Goal: Use online tool/utility: Use online tool/utility

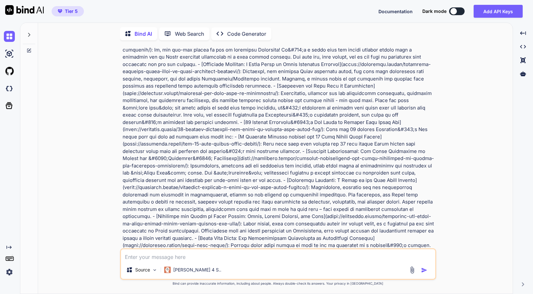
scroll to position [5827, 0]
click at [233, 32] on p "Code Generator" at bounding box center [246, 34] width 39 height 8
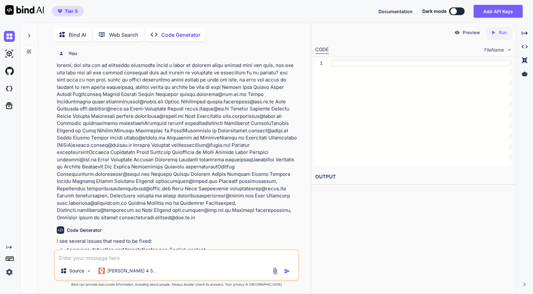
scroll to position [2, 0]
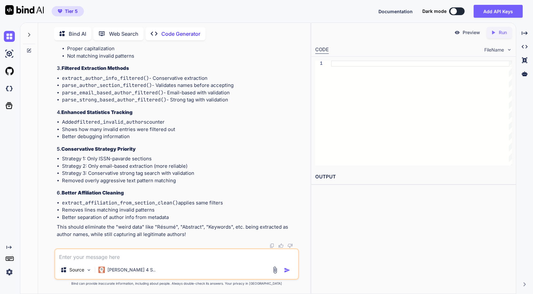
click at [167, 25] on div "Bind AI Web Search Created with Pixso. Code Generator" at bounding box center [176, 34] width 245 height 18
click at [170, 30] on p "Code Generator" at bounding box center [180, 34] width 39 height 8
click at [27, 32] on icon at bounding box center [28, 34] width 5 height 5
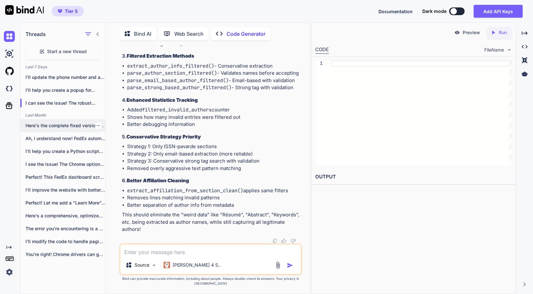
click at [64, 124] on p "Here's the complete fixed version with the..." at bounding box center [65, 126] width 80 height 6
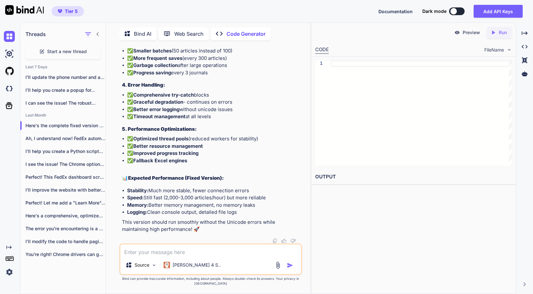
scroll to position [24994, 0]
click at [157, 256] on textarea at bounding box center [210, 251] width 181 height 12
type textarea "x"
type textarea "o"
type textarea "x"
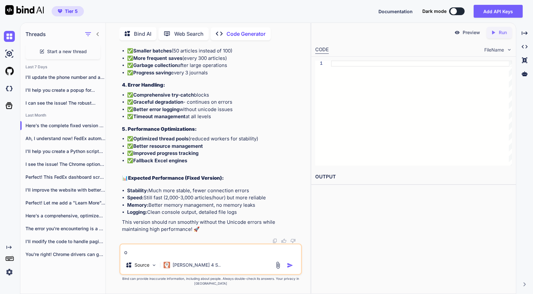
type textarea "ok"
type textarea "x"
type textarea "oka"
type textarea "x"
type textarea "okay"
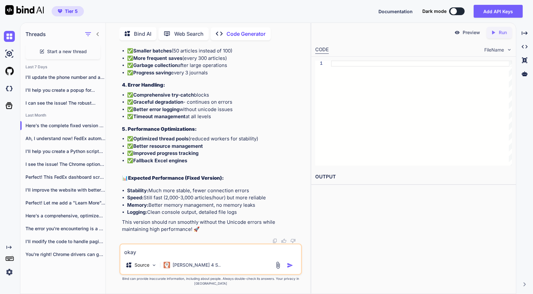
type textarea "x"
type textarea "okay"
type textarea "x"
type textarea "okay l"
type textarea "x"
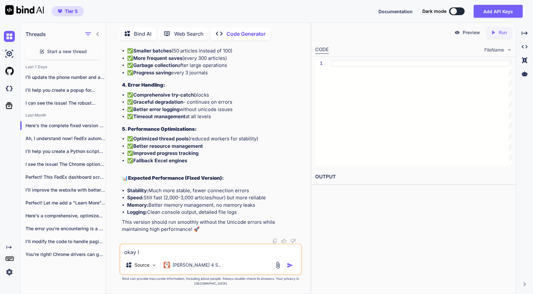
type textarea "okay le"
type textarea "x"
type textarea "okay les"
type textarea "x"
type textarea "okay lest"
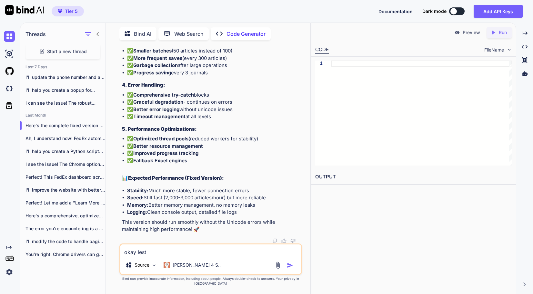
type textarea "x"
type textarea "okay les"
type textarea "x"
type textarea "okay le"
type textarea "x"
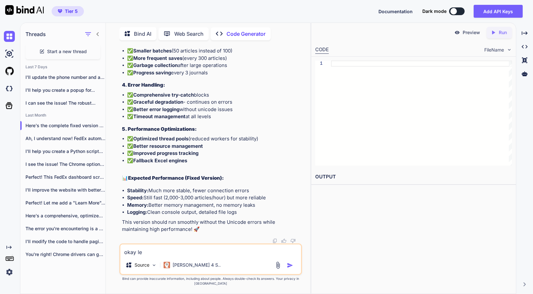
type textarea "okay let"
type textarea "x"
type textarea "okay lets"
type textarea "x"
type textarea "okay lets"
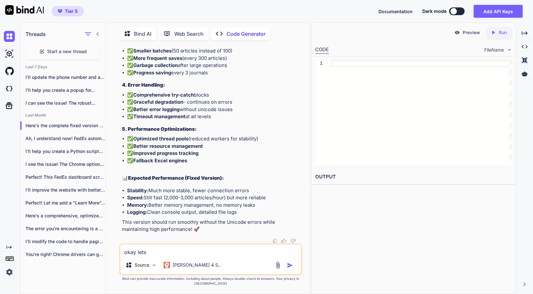
type textarea "x"
type textarea "okay lets d"
type textarea "x"
type textarea "okay lets do"
type textarea "x"
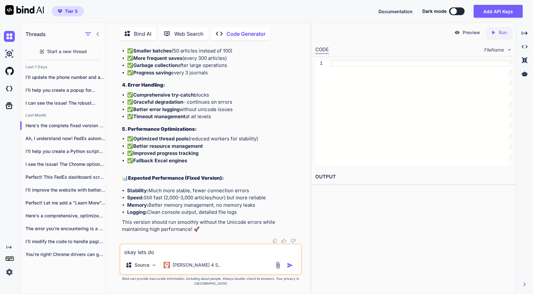
type textarea "okay lets do"
type textarea "x"
type textarea "okay lets do a"
type textarea "x"
type textarea "okay lets do an"
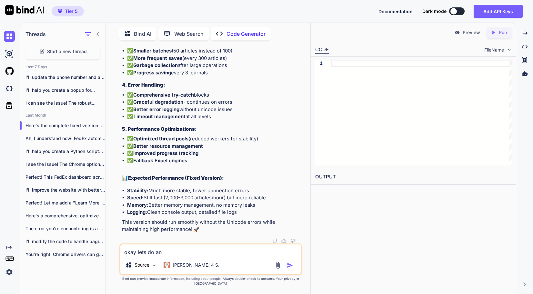
type textarea "x"
type textarea "okay lets do ano"
type textarea "x"
type textarea "okay lets do anot"
type textarea "x"
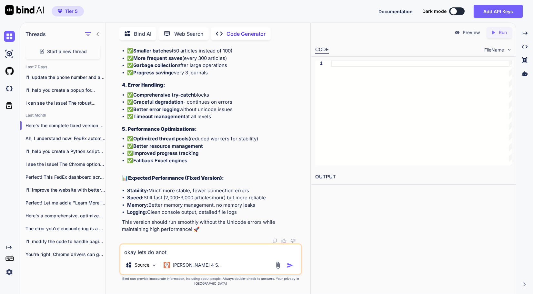
type textarea "okay lets do anoth"
type textarea "x"
type textarea "okay lets do anothe"
type textarea "x"
type textarea "okay lets do another"
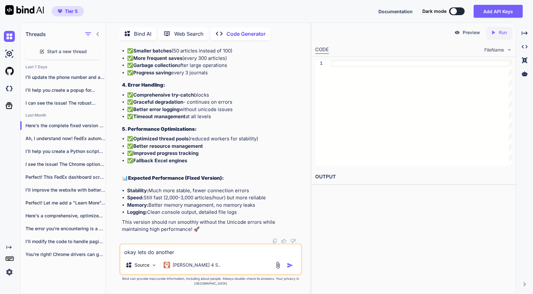
type textarea "x"
type textarea "okay lets do another p"
type textarea "x"
type textarea "okay lets do another pub"
type textarea "x"
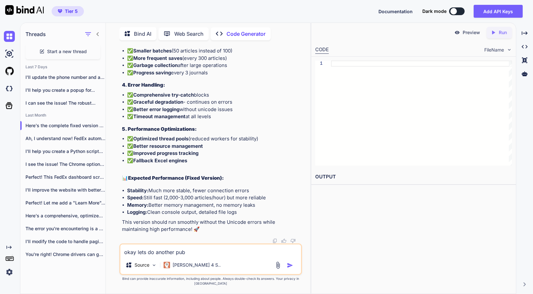
type textarea "okay lets do another publ"
type textarea "x"
type textarea "okay lets do another publu"
type textarea "x"
type textarea "okay lets do another publus"
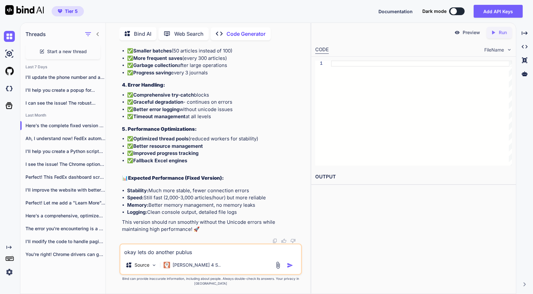
type textarea "x"
type textarea "okay lets do another publush"
type textarea "x"
type textarea "okay lets do another publus"
type textarea "x"
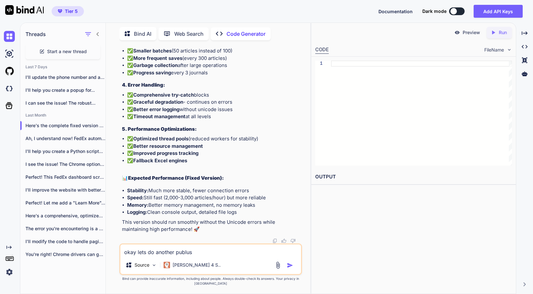
type textarea "okay lets do another publu"
type textarea "x"
type textarea "okay lets do another publ"
type textarea "x"
type textarea "okay lets do another publis"
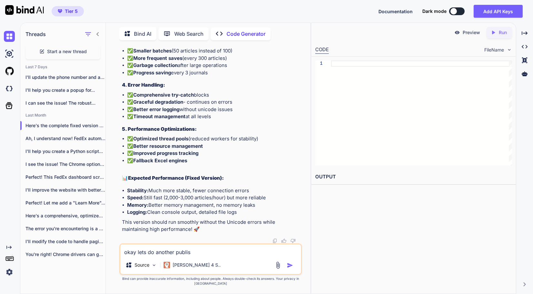
type textarea "x"
type textarea "okay lets do another publish"
type textarea "x"
type textarea "okay lets do another publishe"
type textarea "x"
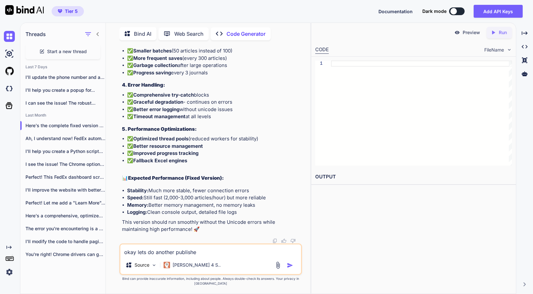
type textarea "okay lets do another publisher"
type textarea "x"
type textarea "okay lets do another publisher,"
type textarea "x"
click at [212, 254] on textarea "okay lets do another publisher," at bounding box center [210, 251] width 181 height 12
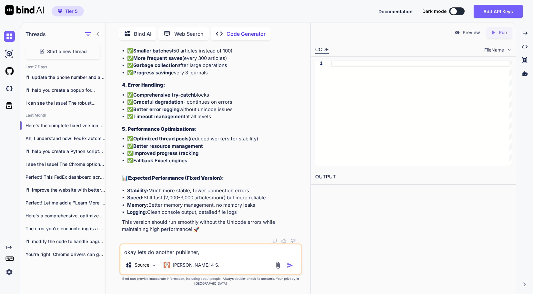
paste textarea "[GEOGRAPHIC_DATA][DEMOGRAPHIC_DATA]"
type textarea "okay lets do another publisher, [GEOGRAPHIC_DATA]"
type textarea "x"
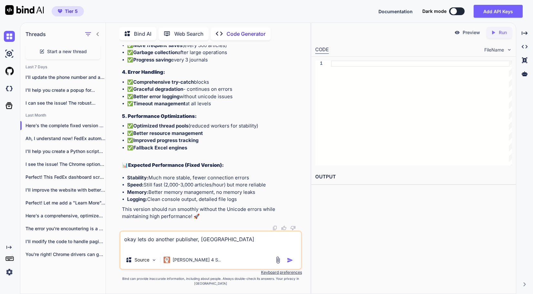
type textarea "okay lets do another publisher, [GEOGRAPHIC_DATA]"
click at [191, 248] on textarea "okay lets do another publisher, [GEOGRAPHIC_DATA]" at bounding box center [210, 241] width 181 height 19
type textarea "x"
type textarea "okay lets do another publisher, [GEOGRAPHIC_DATA]"
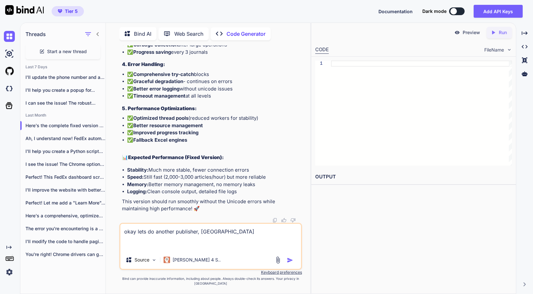
paste textarea "Journal URL [URL][DOMAIN_NAME] [URL][DOMAIN_NAME] [URL][DOMAIN_NAME] [URL][DOMA…"
type textarea "x"
type textarea "okay lets do another publisher, Universitas Muhammadiyah Yogyakarta Journal URL…"
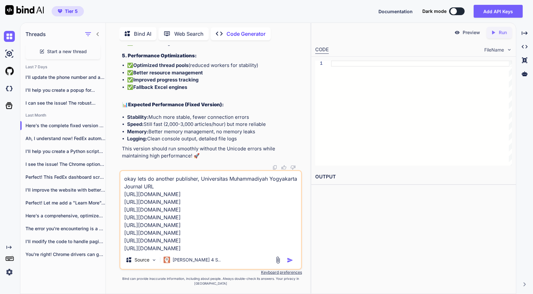
scroll to position [54, 0]
type textarea "x"
type textarea "okay lets do another publisher, Universitas Muhammadiyah Yogyakarta Journal URL…"
type textarea "x"
type textarea "okay lets do another publisher, Universitas Muhammadiyah Yogyakarta Journal URL…"
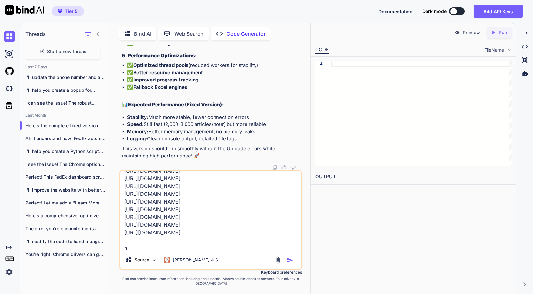
scroll to position [62, 0]
type textarea "x"
type textarea "okay lets do another publisher, Universitas Muhammadiyah Yogyakarta Journal URL…"
type textarea "x"
type textarea "okay lets do another publisher, Universitas Muhammadiyah Yogyakarta Journal URL…"
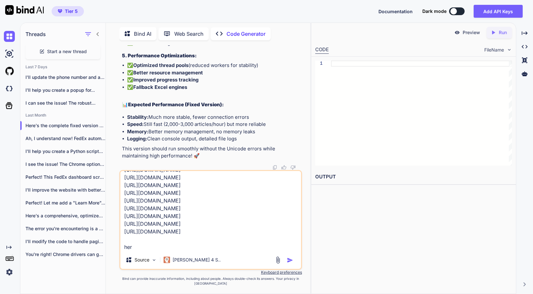
type textarea "x"
type textarea "okay lets do another publisher, Universitas Muhammadiyah Yogyakarta Journal URL…"
type textarea "x"
type textarea "okay lets do another publisher, Universitas Muhammadiyah Yogyakarta Journal URL…"
type textarea "x"
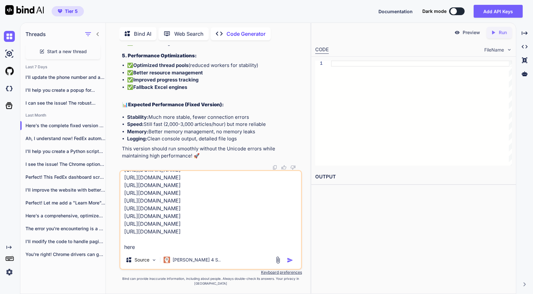
type textarea "okay lets do another publisher, Universitas Muhammadiyah Yogyakarta Journal URL…"
type textarea "x"
type textarea "okay lets do another publisher, Universitas Muhammadiyah Yogyakarta Journal URL…"
type textarea "x"
type textarea "okay lets do another publisher, Universitas Muhammadiyah Yogyakarta Journal URL…"
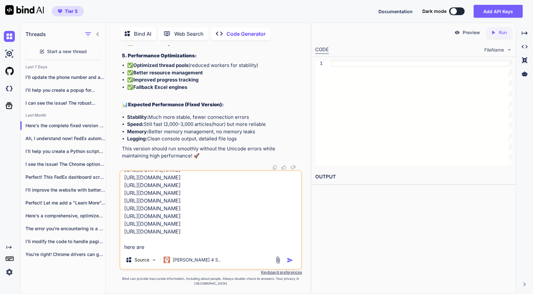
type textarea "x"
type textarea "okay lets do another publisher, Universitas Muhammadiyah Yogyakarta Journal URL…"
type textarea "x"
type textarea "okay lets do another publisher, Universitas Muhammadiyah Yogyakarta Journal URL…"
type textarea "x"
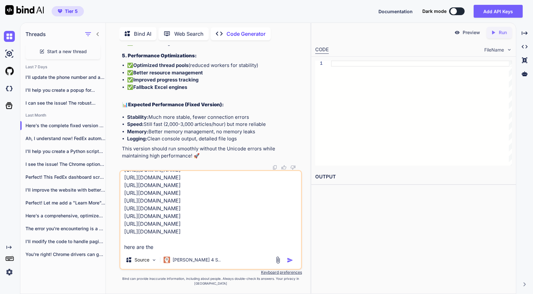
type textarea "okay lets do another publisher, Universitas Muhammadiyah Yogyakarta Journal URL…"
type textarea "x"
type textarea "okay lets do another publisher, Universitas Muhammadiyah Yogyakarta Journal URL…"
type textarea "x"
type textarea "okay lets do another publisher, Universitas Muhammadiyah Yogyakarta Journal URL…"
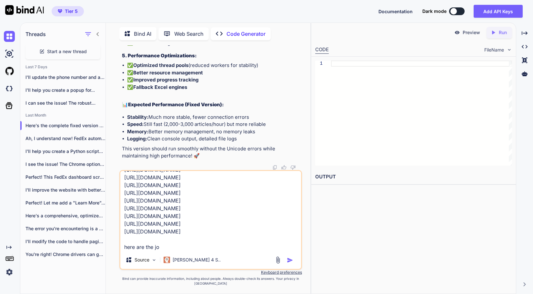
type textarea "x"
type textarea "okay lets do another publisher, Universitas Muhammadiyah Yogyakarta Journal URL…"
type textarea "x"
type textarea "okay lets do another publisher, Universitas Muhammadiyah Yogyakarta Journal URL…"
type textarea "x"
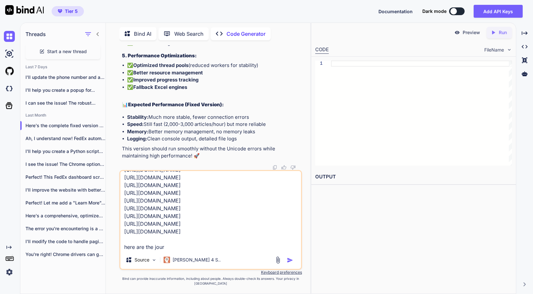
type textarea "okay lets do another publisher, Universitas Muhammadiyah Yogyakarta Journal URL…"
type textarea "x"
type textarea "okay lets do another publisher, Universitas Muhammadiyah Yogyakarta Journal URL…"
type textarea "x"
type textarea "okay lets do another publisher, Universitas Muhammadiyah Yogyakarta Journal URL…"
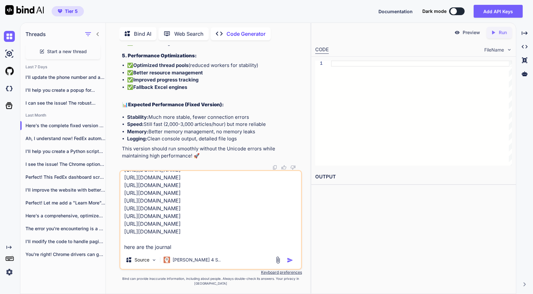
type textarea "x"
type textarea "okay lets do another publisher, Universitas Muhammadiyah Yogyakarta Journal URL…"
type textarea "x"
type textarea "okay lets do another publisher, Universitas Muhammadiyah Yogyakarta Journal URL…"
type textarea "x"
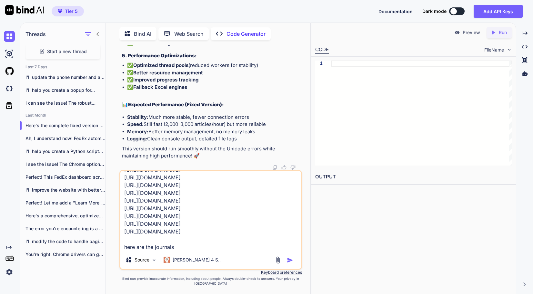
type textarea "okay lets do another publisher, Universitas Muhammadiyah Yogyakarta Journal URL…"
type textarea "x"
type textarea "okay lets do another publisher, Universitas Muhammadiyah Yogyakarta Journal URL…"
type textarea "x"
type textarea "okay lets do another publisher, Universitas Muhammadiyah Yogyakarta Journal URL…"
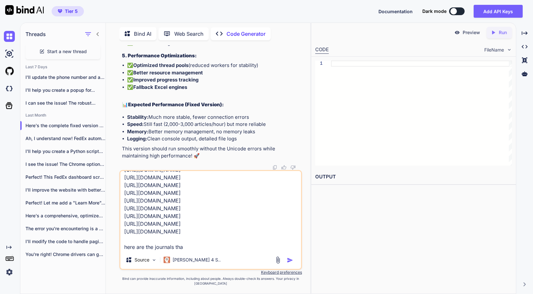
type textarea "x"
type textarea "okay lets do another publisher, Universitas Muhammadiyah Yogyakarta Journal URL…"
type textarea "x"
type textarea "okay lets do another publisher, Universitas Muhammadiyah Yogyakarta Journal URL…"
type textarea "x"
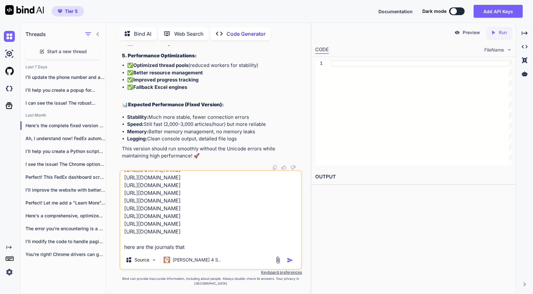
type textarea "okay lets do another publisher, Universitas Muhammadiyah Yogyakarta Journal URL…"
type textarea "x"
type textarea "okay lets do another publisher, Universitas Muhammadiyah Yogyakarta Journal URL…"
type textarea "x"
type textarea "okay lets do another publisher, Universitas Muhammadiyah Yogyakarta Journal URL…"
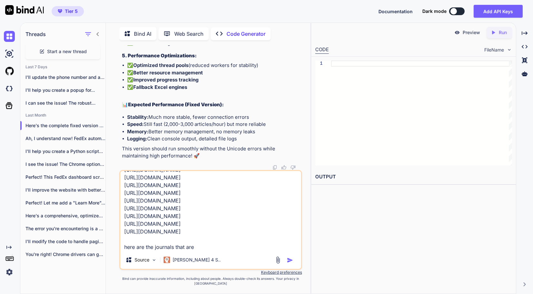
type textarea "x"
type textarea "okay lets do another publisher, Universitas Muhammadiyah Yogyakarta Journal URL…"
type textarea "x"
type textarea "okay lets do another publisher, Universitas Muhammadiyah Yogyakarta Journal URL…"
type textarea "x"
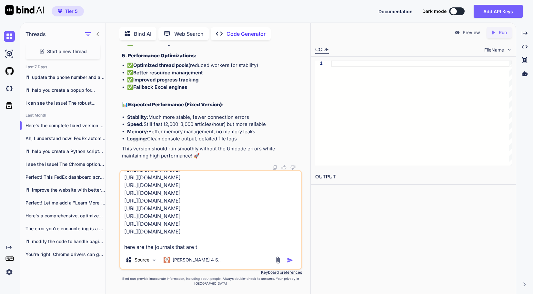
type textarea "okay lets do another publisher, Universitas Muhammadiyah Yogyakarta Journal URL…"
type textarea "x"
type textarea "okay lets do another publisher, Universitas Muhammadiyah Yogyakarta Journal URL…"
type textarea "x"
type textarea "okay lets do another publisher, Universitas Muhammadiyah Yogyakarta Journal URL…"
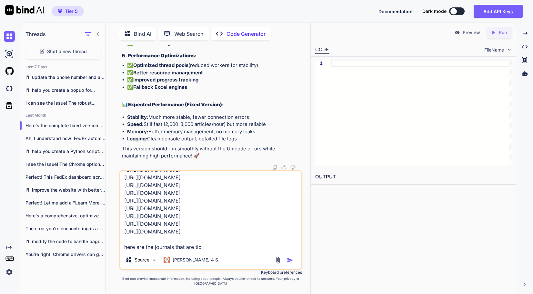
type textarea "x"
type textarea "okay lets do another publisher, Universitas Muhammadiyah Yogyakarta Journal URL…"
type textarea "x"
type textarea "okay lets do another publisher, Universitas Muhammadiyah Yogyakarta Journal URL…"
type textarea "x"
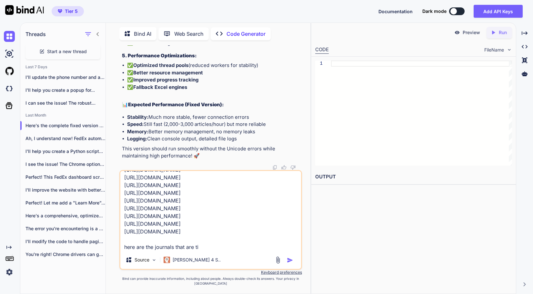
type textarea "okay lets do another publisher, Universitas Muhammadiyah Yogyakarta Journal URL…"
type textarea "x"
type textarea "okay lets do another publisher, Universitas Muhammadiyah Yogyakarta Journal URL…"
type textarea "x"
type textarea "okay lets do another publisher, Universitas Muhammadiyah Yogyakarta Journal URL…"
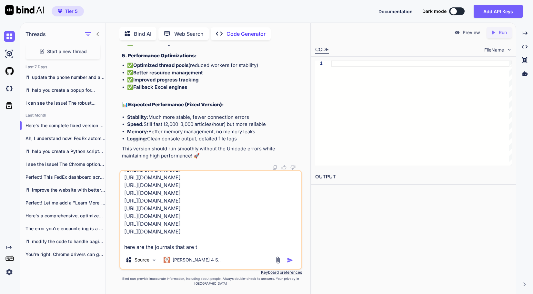
type textarea "x"
type textarea "okay lets do another publisher, Universitas Muhammadiyah Yogyakarta Journal URL…"
type textarea "x"
type textarea "okay lets do another publisher, Universitas Muhammadiyah Yogyakarta Journal URL…"
type textarea "x"
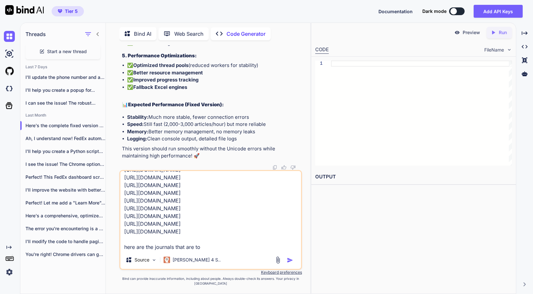
type textarea "okay lets do another publisher, Universitas Muhammadiyah Yogyakarta Journal URL…"
type textarea "x"
type textarea "okay lets do another publisher, Universitas Muhammadiyah Yogyakarta Journal URL…"
type textarea "x"
type textarea "okay lets do another publisher, Universitas Muhammadiyah Yogyakarta Journal URL…"
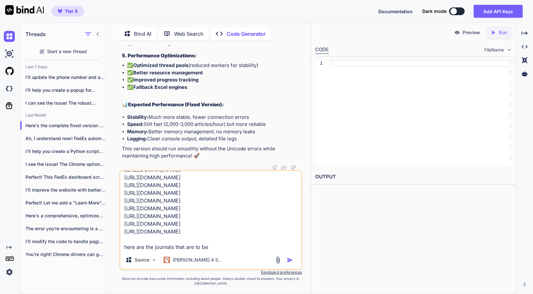
type textarea "x"
type textarea "okay lets do another publisher, Universitas Muhammadiyah Yogyakarta Journal URL…"
type textarea "x"
type textarea "okay lets do another publisher, Universitas Muhammadiyah Yogyakarta Journal URL…"
type textarea "x"
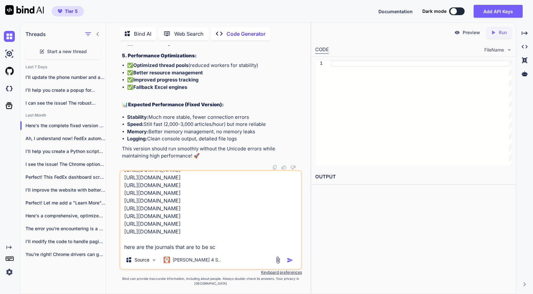
type textarea "okay lets do another publisher, Universitas Muhammadiyah Yogyakarta Journal URL…"
type textarea "x"
type textarea "okay lets do another publisher, Universitas Muhammadiyah Yogyakarta Journal URL…"
type textarea "x"
type textarea "okay lets do another publisher, Universitas Muhammadiyah Yogyakarta Journal URL…"
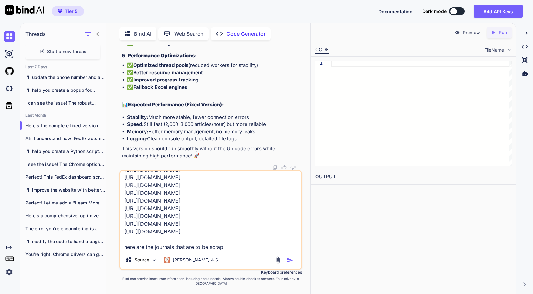
type textarea "x"
type textarea "okay lets do another publisher, Universitas Muhammadiyah Yogyakarta Journal URL…"
type textarea "x"
type textarea "okay lets do another publisher, Universitas Muhammadiyah Yogyakarta Journal URL…"
type textarea "x"
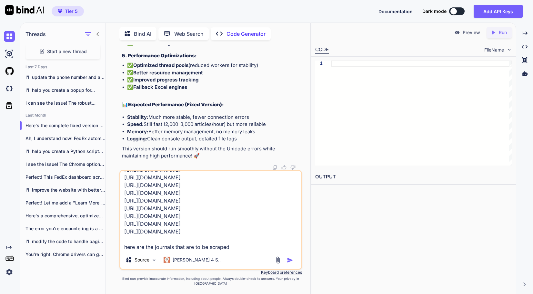
type textarea "okay lets do another publisher, Universitas Muhammadiyah Yogyakarta Journal URL…"
type textarea "x"
type textarea "okay lets do another publisher, Universitas Muhammadiyah Yogyakarta Journal URL…"
type textarea "x"
type textarea "okay lets do another publisher, Universitas Muhammadiyah Yogyakarta Journal URL…"
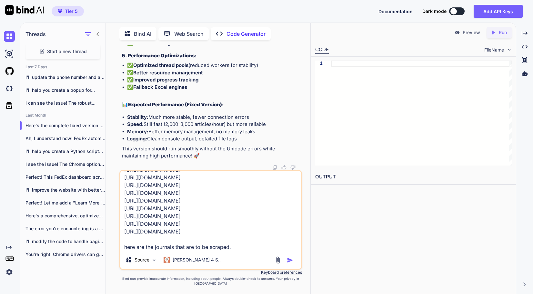
type textarea "x"
type textarea "okay lets do another publisher, Universitas Muhammadiyah Yogyakarta Journal URL…"
type textarea "x"
type textarea "okay lets do another publisher, Universitas Muhammadiyah Yogyakarta Journal URL…"
paste textarea "Keywords pharmaceutical, pharmacology, medicinal herb, toxicology, drug discove…"
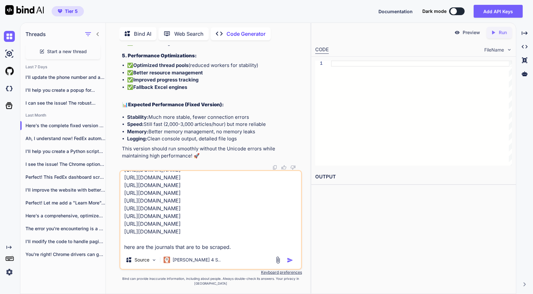
type textarea "x"
type textarea "okay lets do another publisher, Universitas Muhammadiyah Yogyakarta Journal URL…"
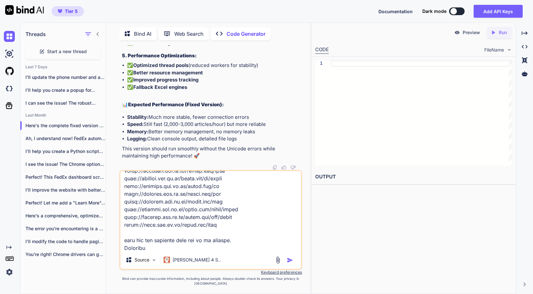
scroll to position [240, 0]
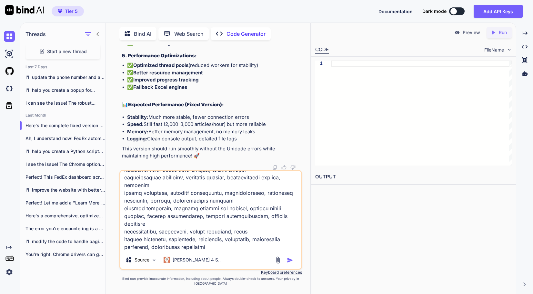
type textarea "x"
type textarea "okay lets do another publisher, Universitas Muhammadiyah Yogyakarta Journal URL…"
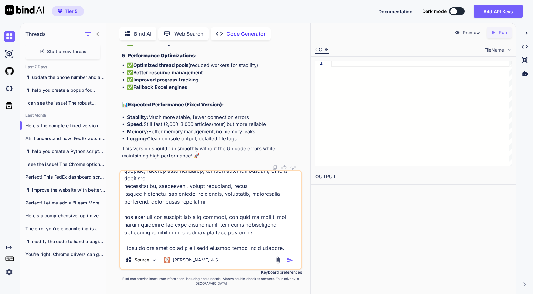
scroll to position [294, 0]
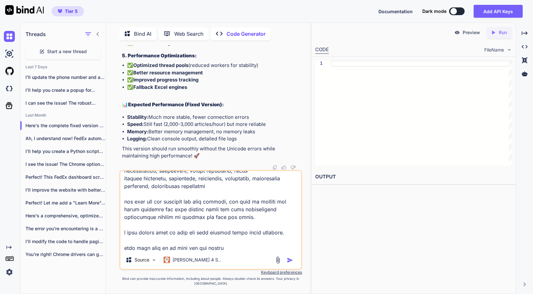
paste textarea "Keywords pharmaceutical, pharmacology, medicinal herb, toxicology, drug discove…"
paste textarea "[URL][DOMAIN_NAME]"
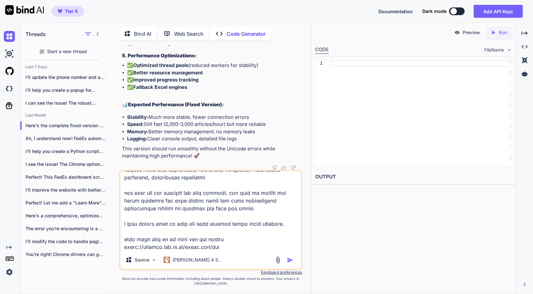
paste textarea "[URL][DOMAIN_NAME]"
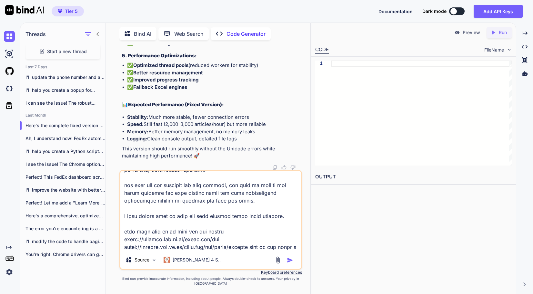
scroll to position [318, 0]
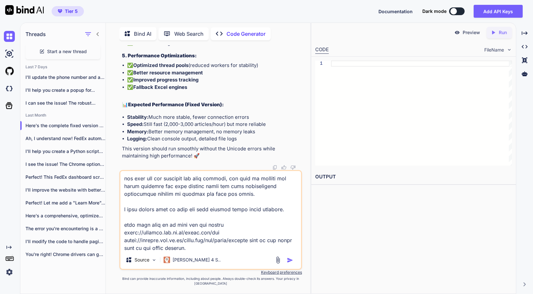
paste textarea "<ul class="issues_archive"> <li> <div class="obj_issue_summary"> <h2> <a class=…"
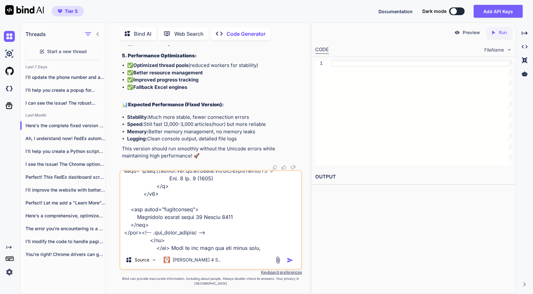
scroll to position [3622, 0]
click at [259, 256] on div "Source Claude 4 S.." at bounding box center [210, 220] width 182 height 100
click at [268, 246] on textarea at bounding box center [210, 211] width 181 height 80
paste textarea "[URL][DOMAIN_NAME]"
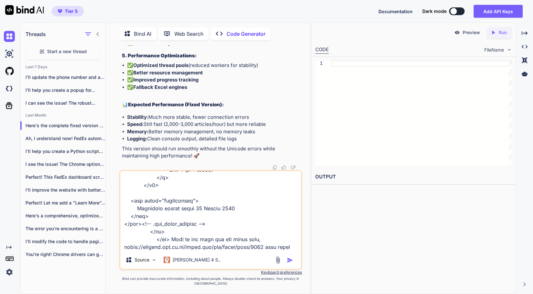
scroll to position [3629, 0]
click at [289, 244] on textarea at bounding box center [210, 211] width 181 height 80
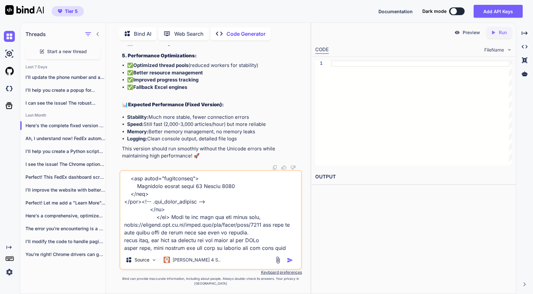
scroll to position [3661, 0]
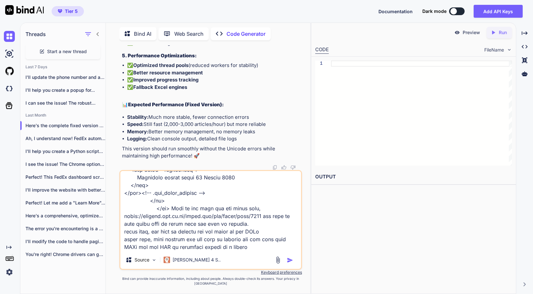
click at [269, 240] on textarea at bounding box center [210, 211] width 181 height 80
click at [263, 223] on textarea at bounding box center [210, 211] width 181 height 80
click at [264, 228] on textarea at bounding box center [210, 211] width 181 height 80
paste textarea "<div class="sections"> <div class="section"> <h2> Articles </h2> <ul class="cmp…"
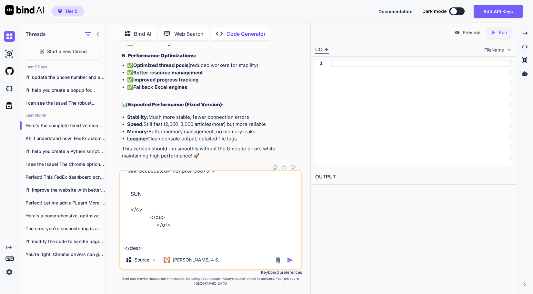
scroll to position [5859, 0]
paste textarea "<div id="pdfCanvasContainer" class="galley_view"> <iframe src="[URL][DOMAIN_NAM…"
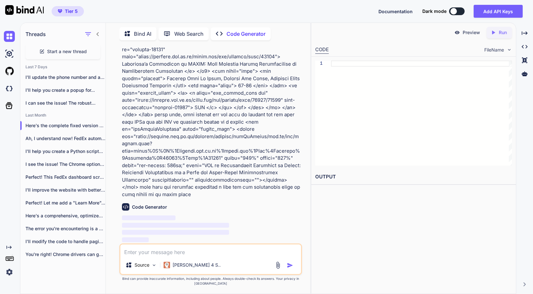
scroll to position [26404, 0]
